Goal: Task Accomplishment & Management: Use online tool/utility

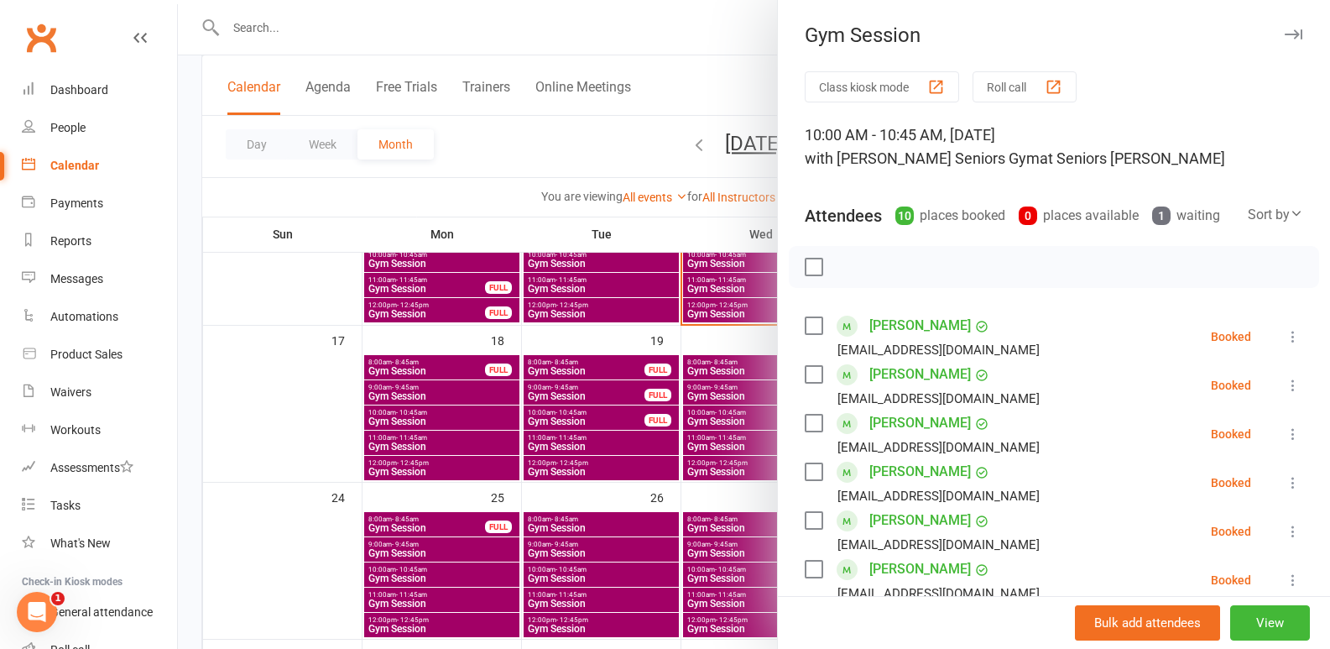
scroll to position [22, 0]
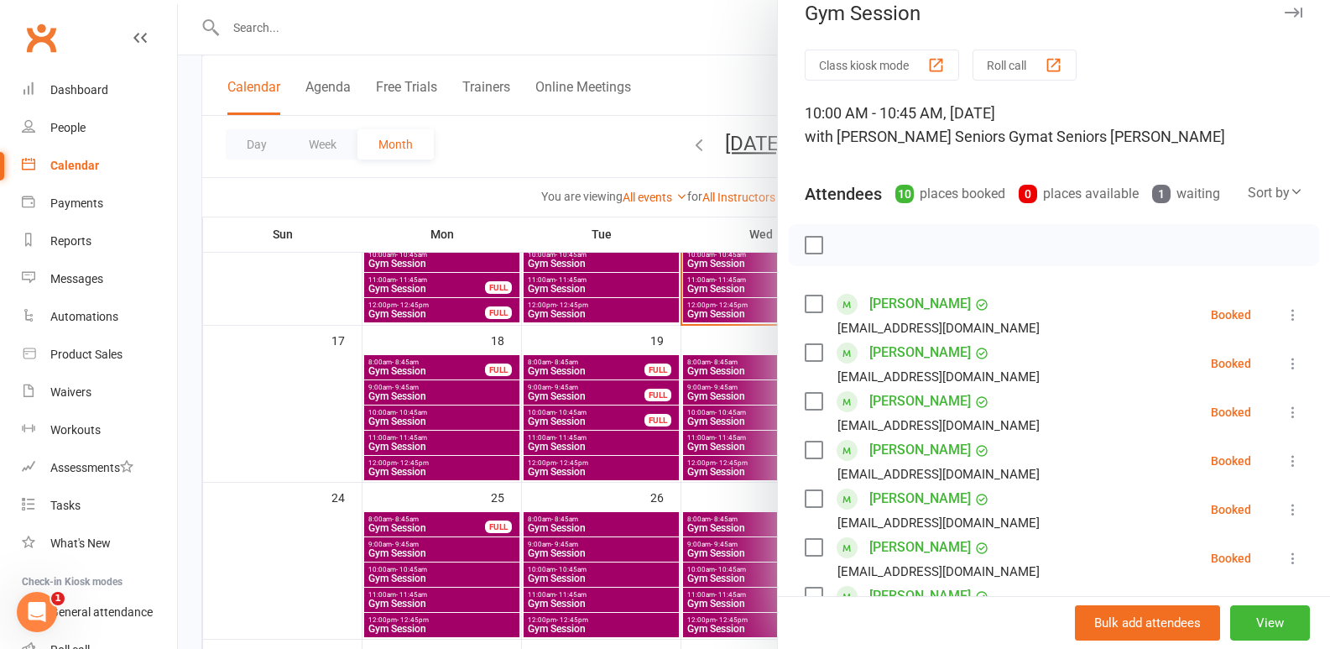
click at [624, 410] on div at bounding box center [754, 324] width 1152 height 649
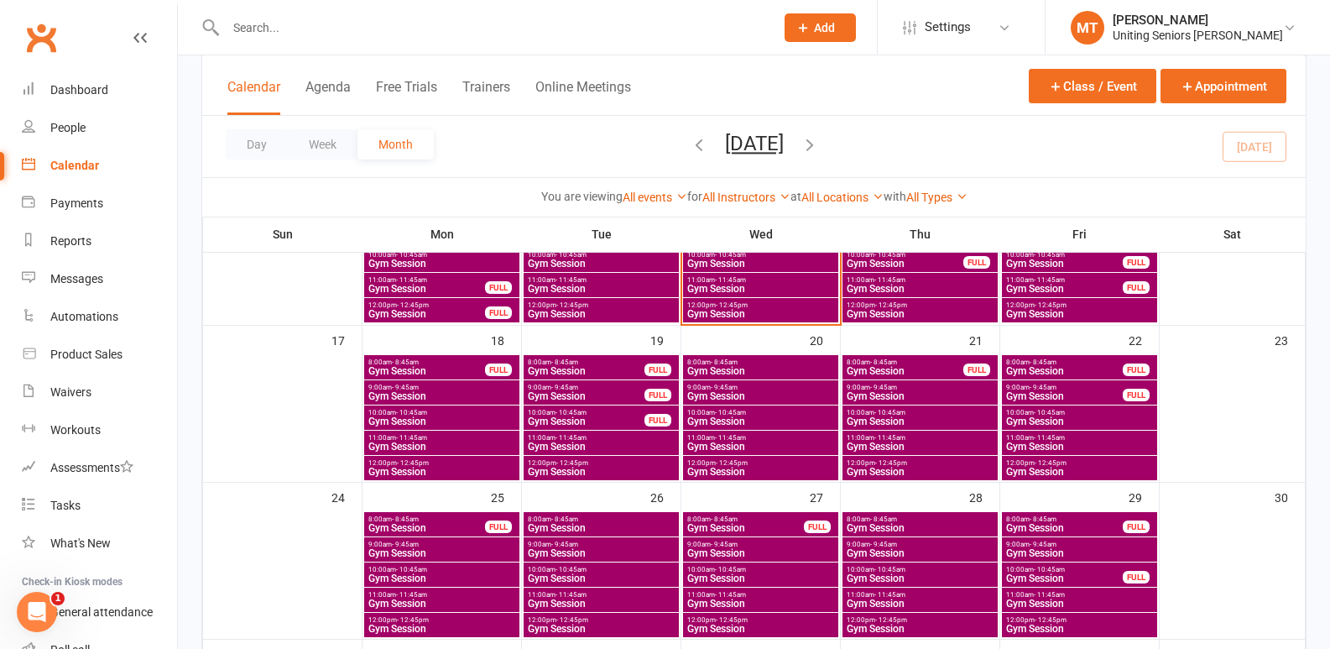
click at [743, 310] on span "Gym Session" at bounding box center [761, 314] width 149 height 10
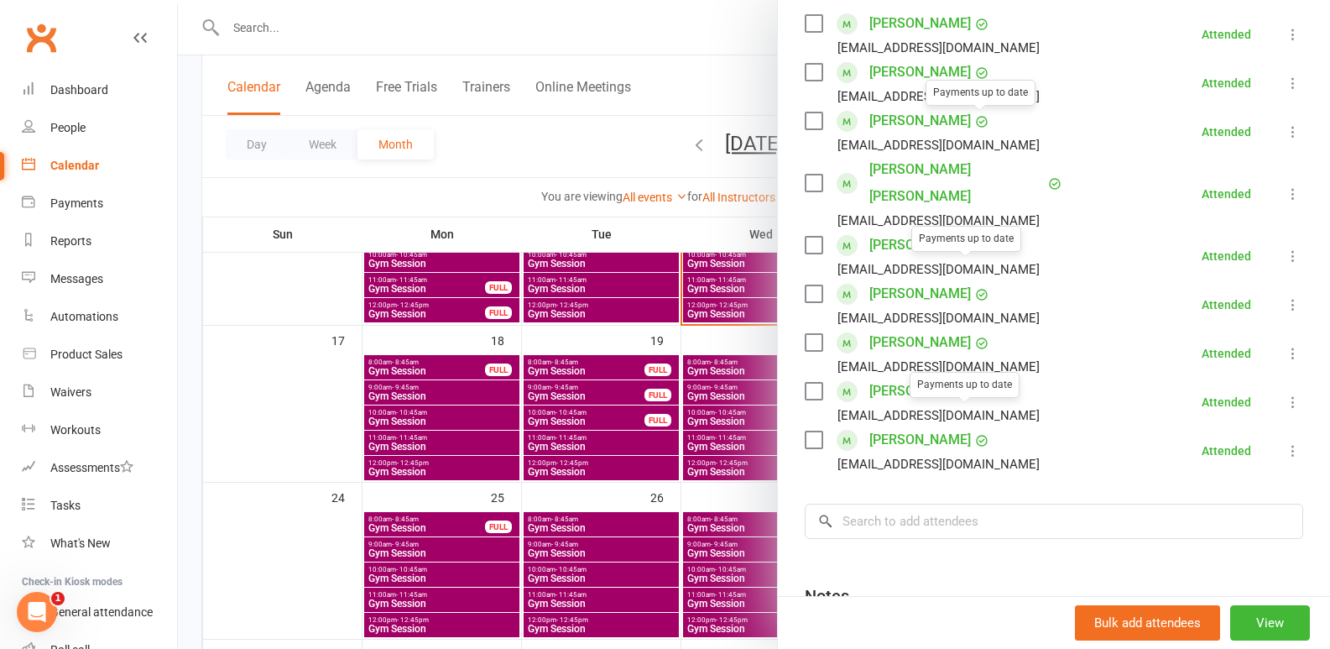
scroll to position [336, 0]
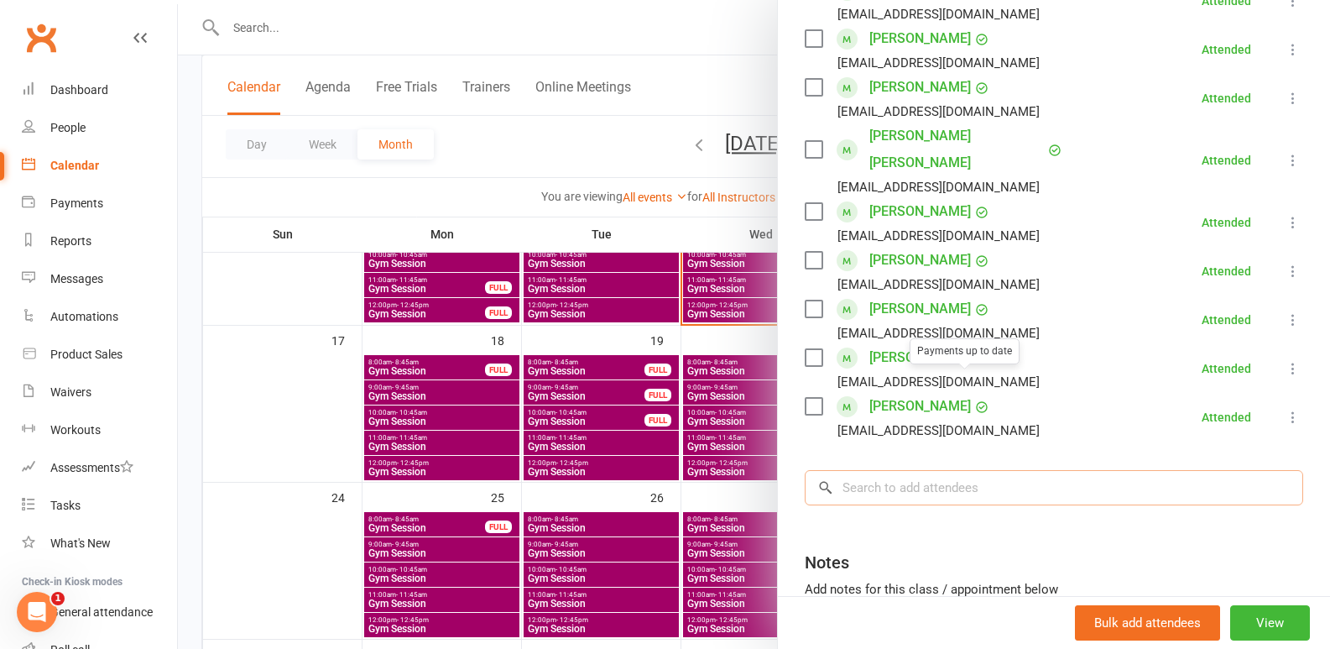
click at [954, 470] on input "search" at bounding box center [1054, 487] width 499 height 35
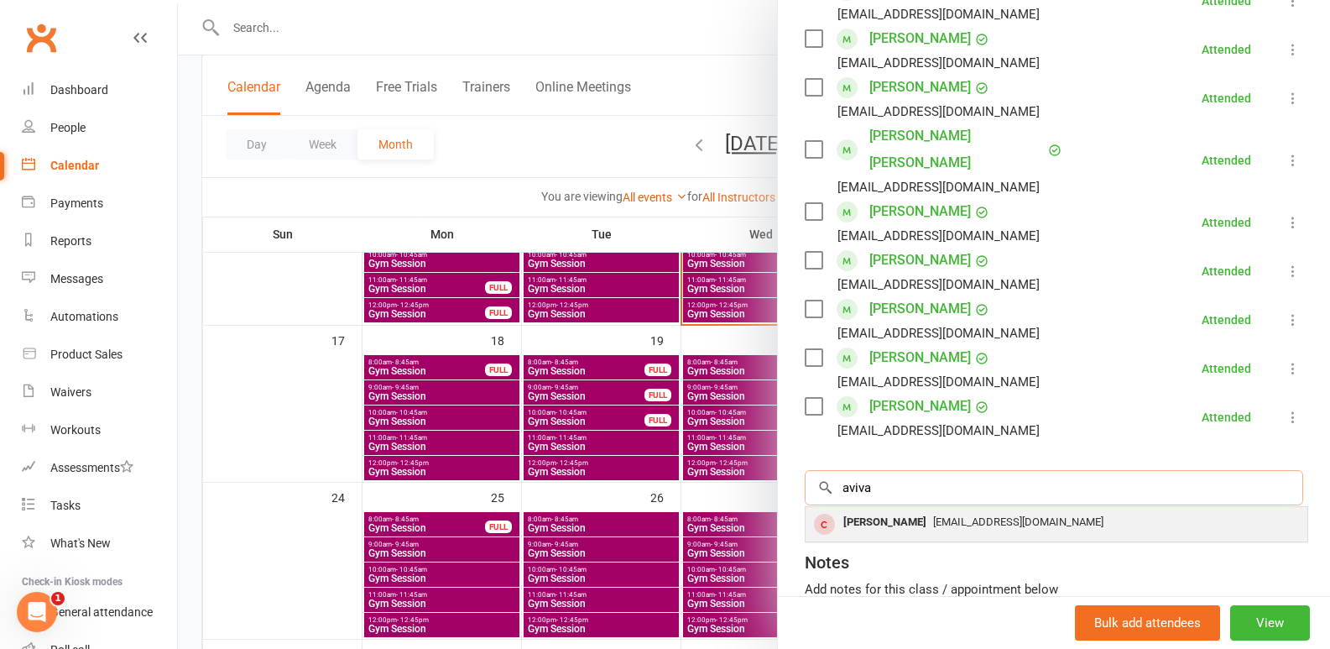
type input "aviva"
click at [838, 510] on div "[PERSON_NAME]" at bounding box center [885, 522] width 97 height 24
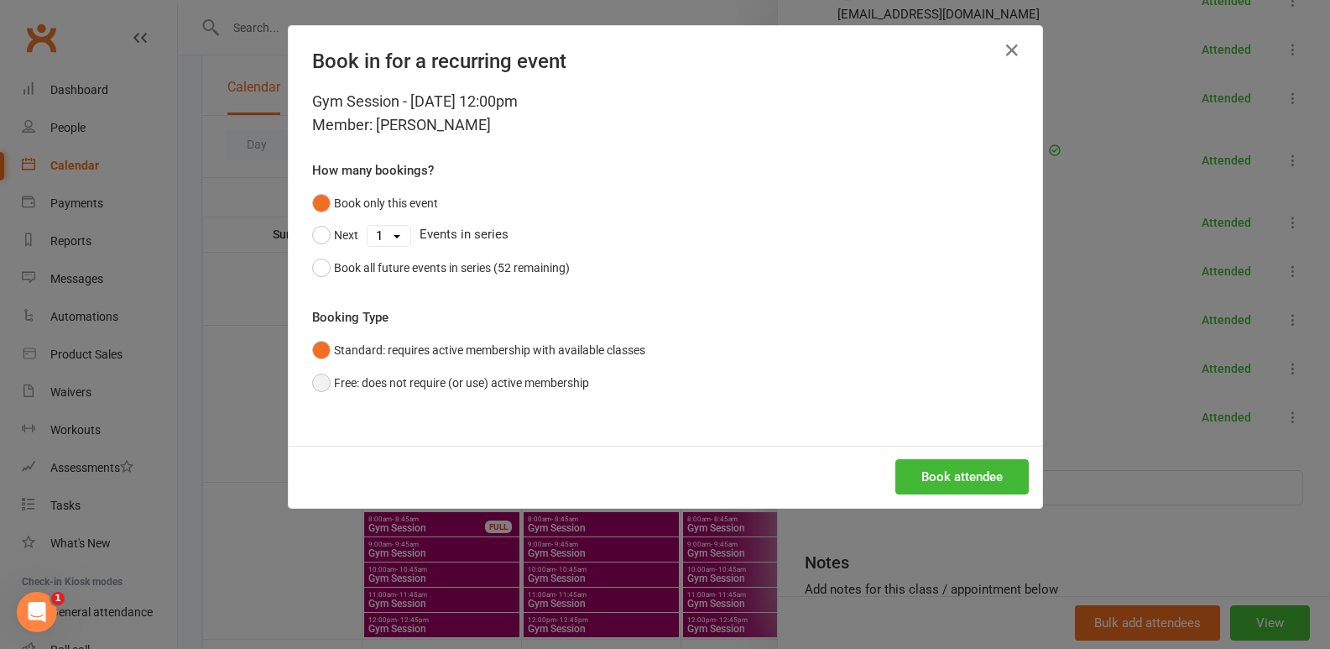
click at [339, 384] on button "Free: does not require (or use) active membership" at bounding box center [450, 383] width 277 height 32
click at [951, 467] on button "Book attendee" at bounding box center [961, 476] width 133 height 35
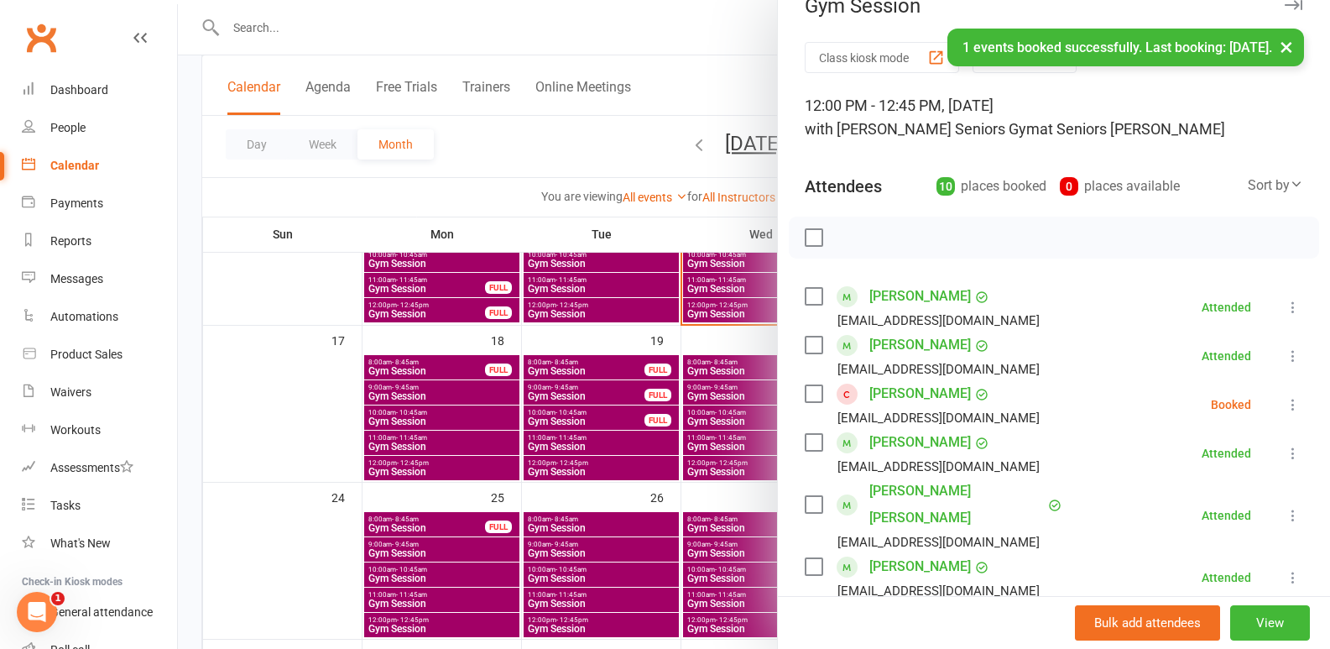
scroll to position [0, 0]
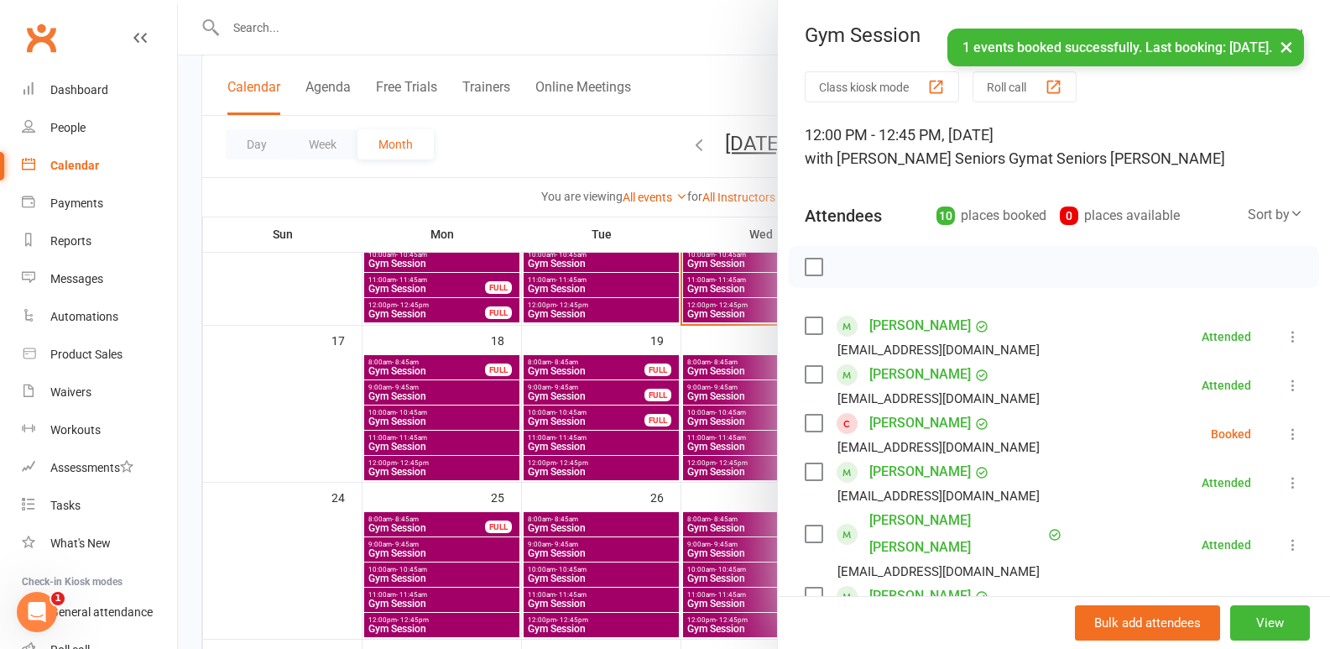
click at [1285, 433] on icon at bounding box center [1293, 433] width 17 height 17
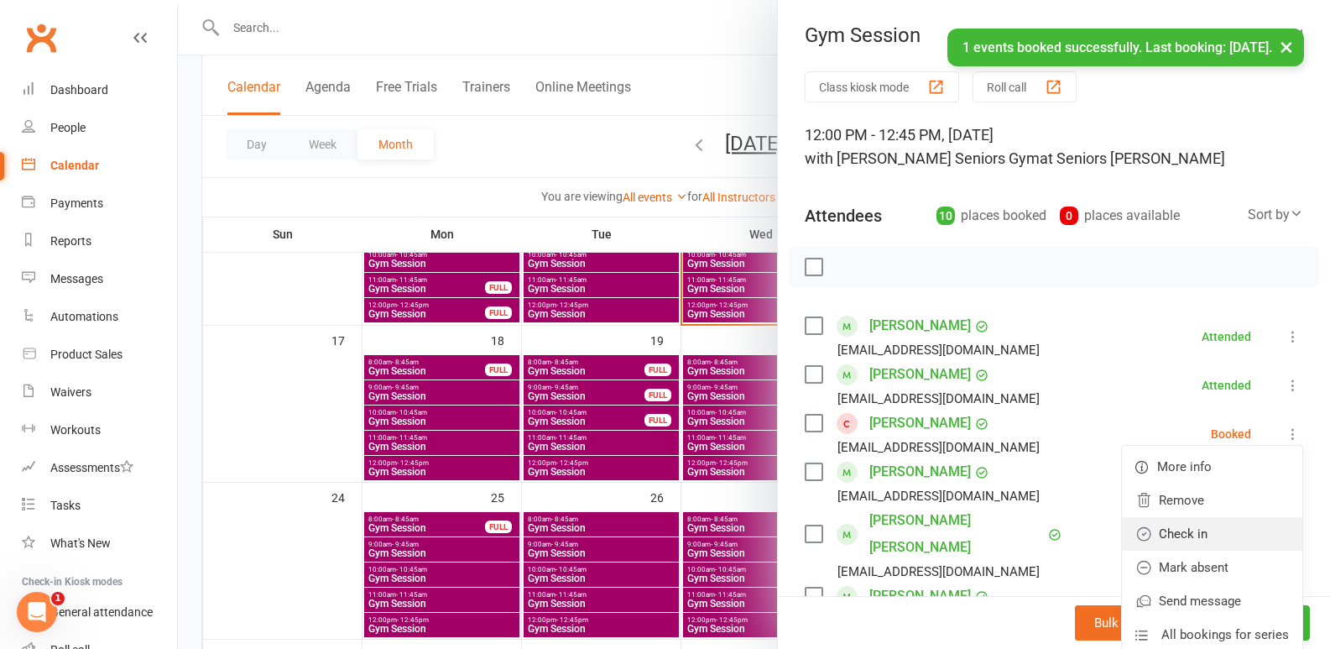
click at [1193, 536] on link "Check in" at bounding box center [1212, 534] width 180 height 34
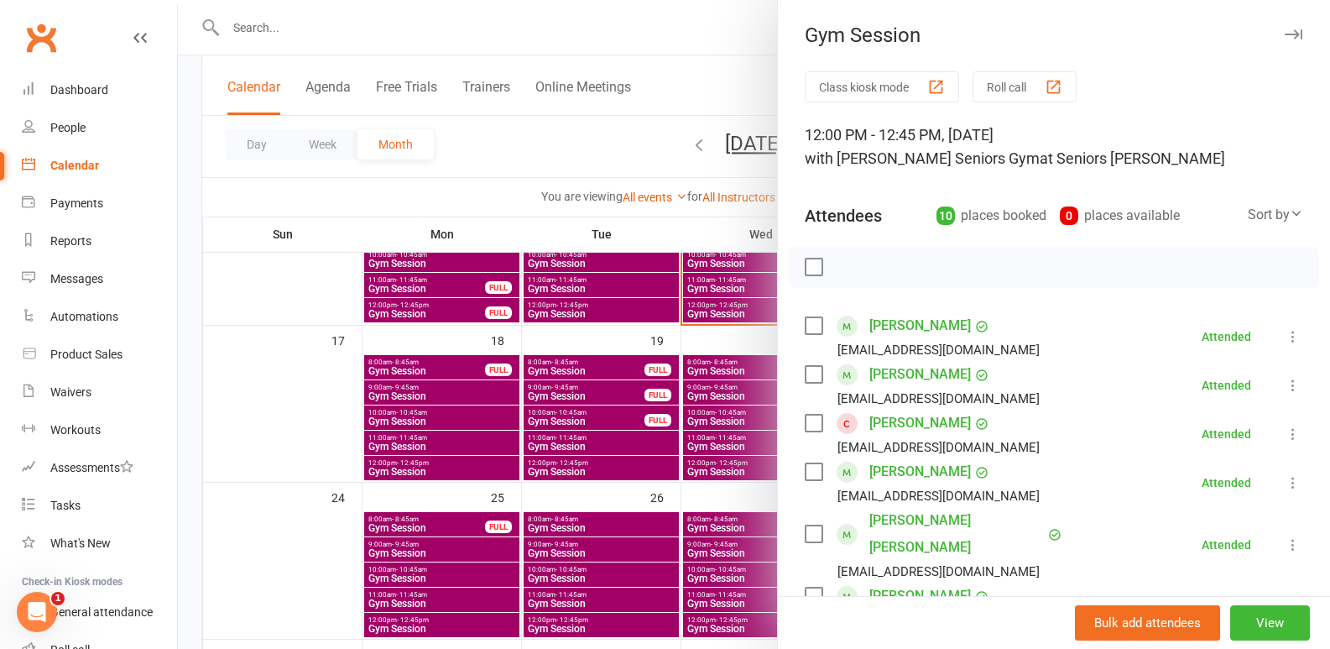
click at [666, 420] on div at bounding box center [754, 324] width 1152 height 649
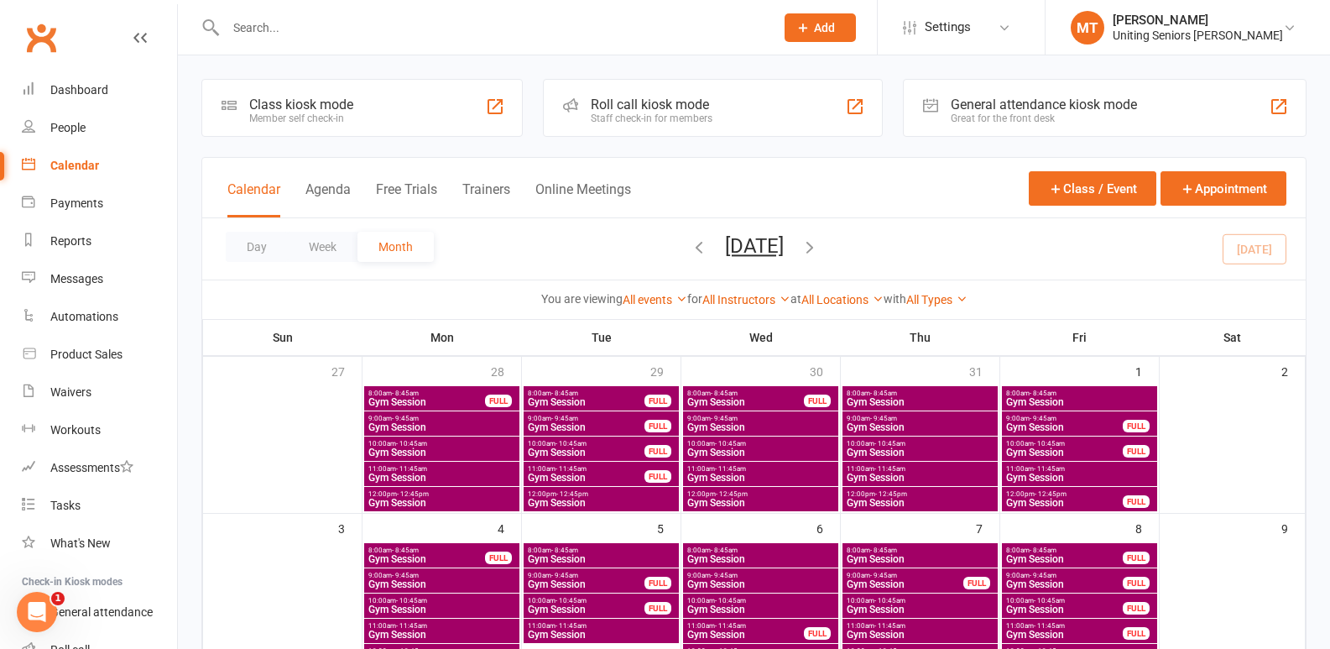
click at [290, 23] on input "text" at bounding box center [492, 27] width 542 height 23
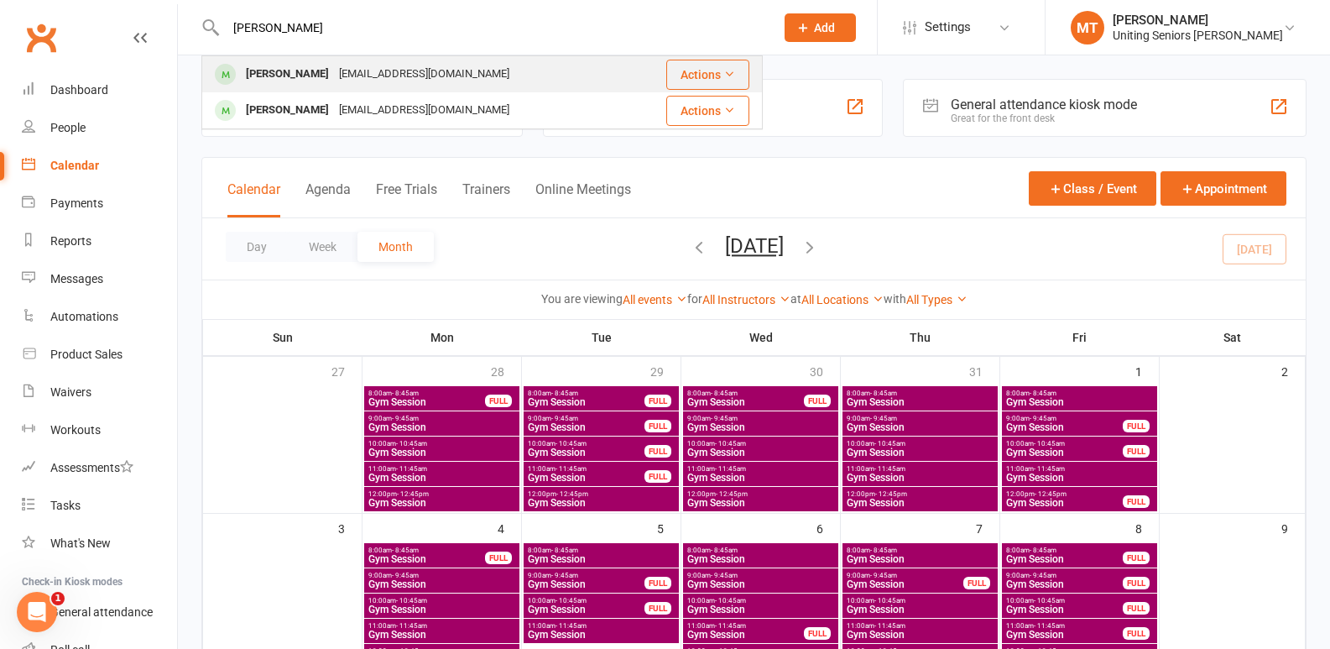
type input "[PERSON_NAME]"
click at [334, 76] on div "[PERSON_NAME]" at bounding box center [287, 74] width 93 height 24
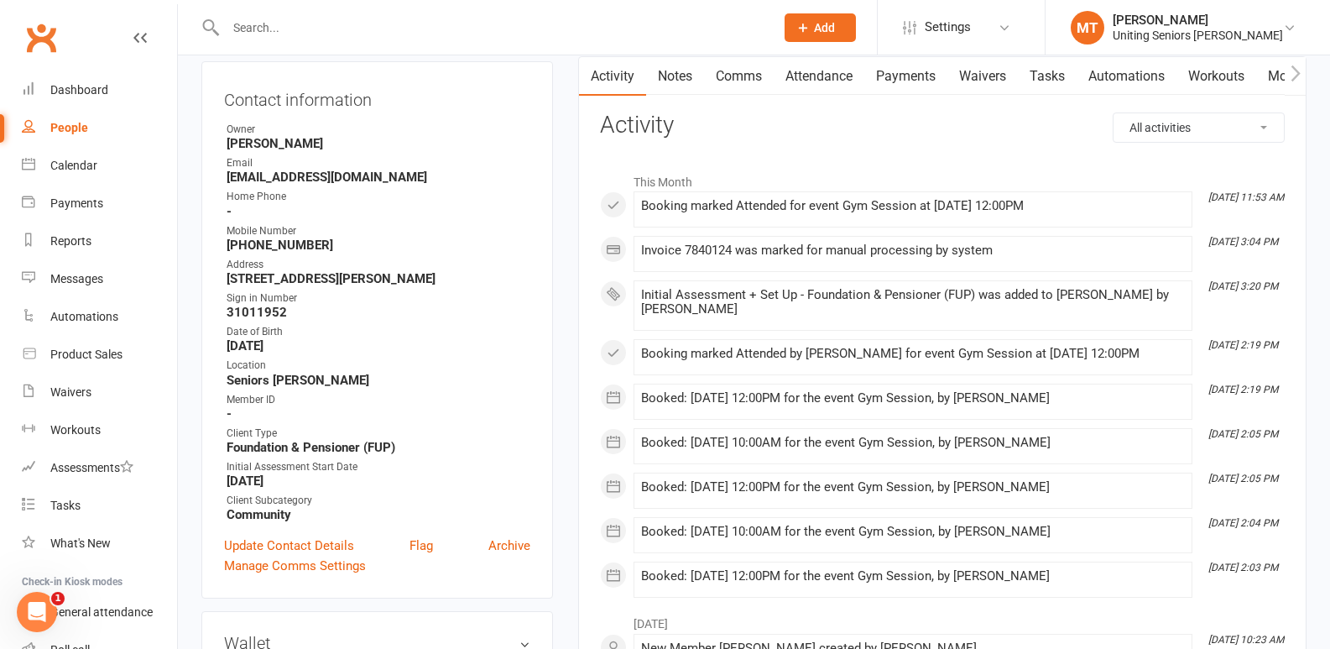
scroll to position [168, 0]
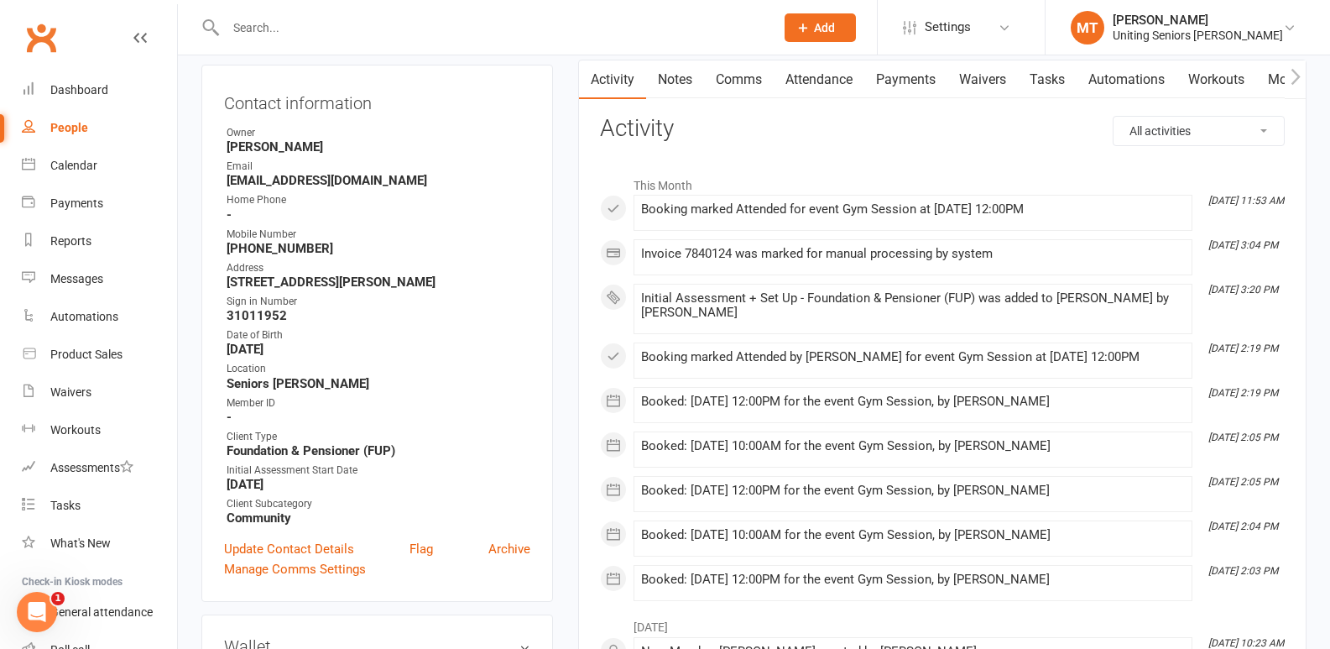
drag, startPoint x: 321, startPoint y: 487, endPoint x: 239, endPoint y: 487, distance: 82.2
click at [239, 487] on strong "[DATE]" at bounding box center [379, 484] width 304 height 15
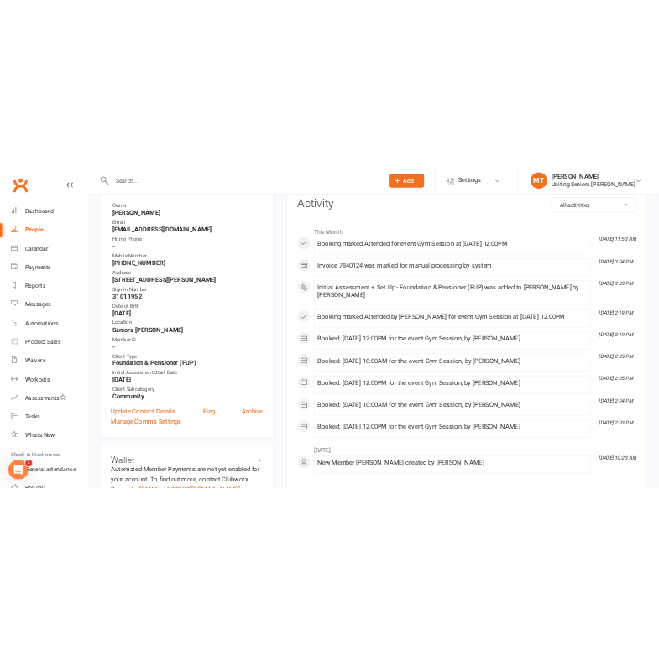
scroll to position [252, 0]
